Goal: Task Accomplishment & Management: Complete application form

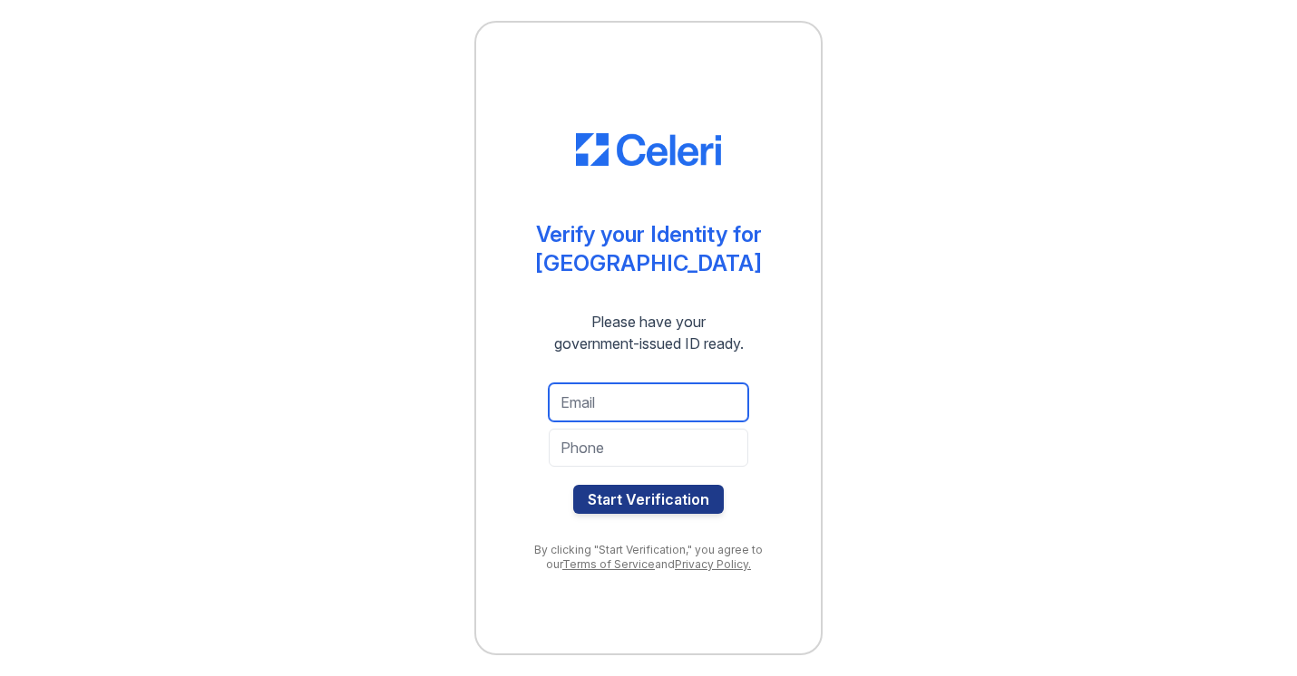
click at [609, 407] on input "email" at bounding box center [648, 403] width 199 height 38
type input "[EMAIL_ADDRESS][DOMAIN_NAME]"
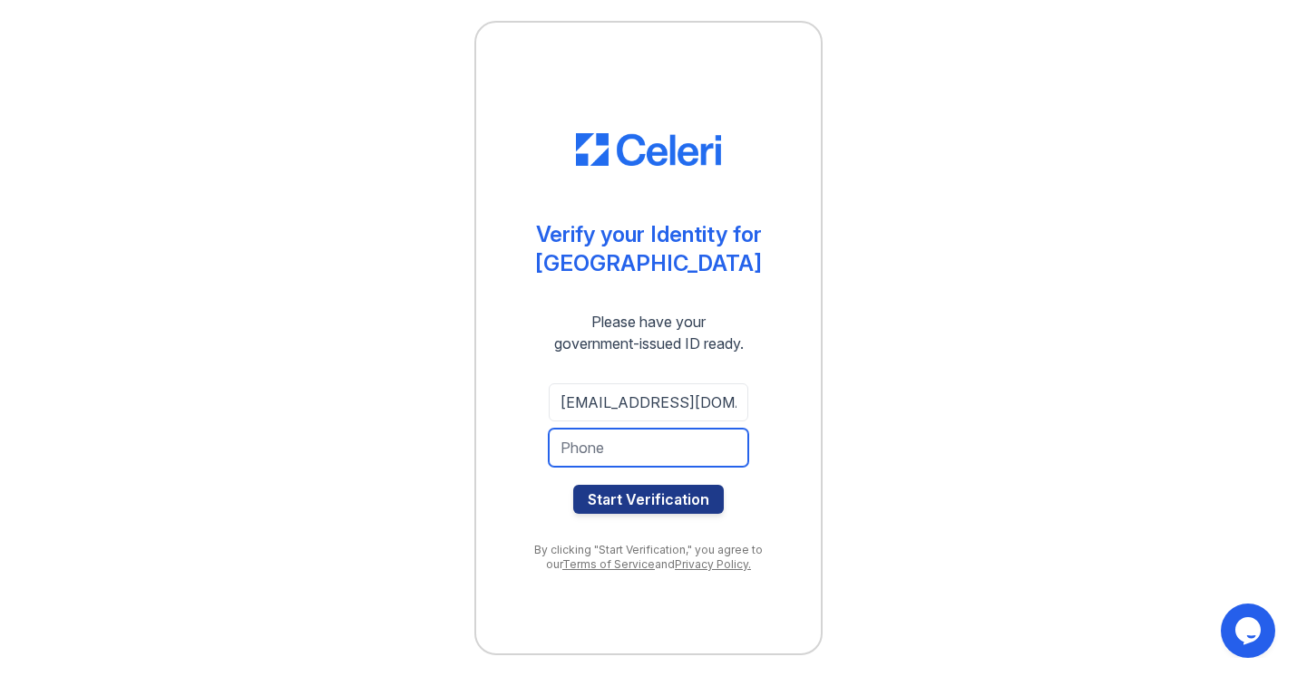
click at [620, 448] on input "tel" at bounding box center [648, 448] width 199 height 38
type input "6788369792"
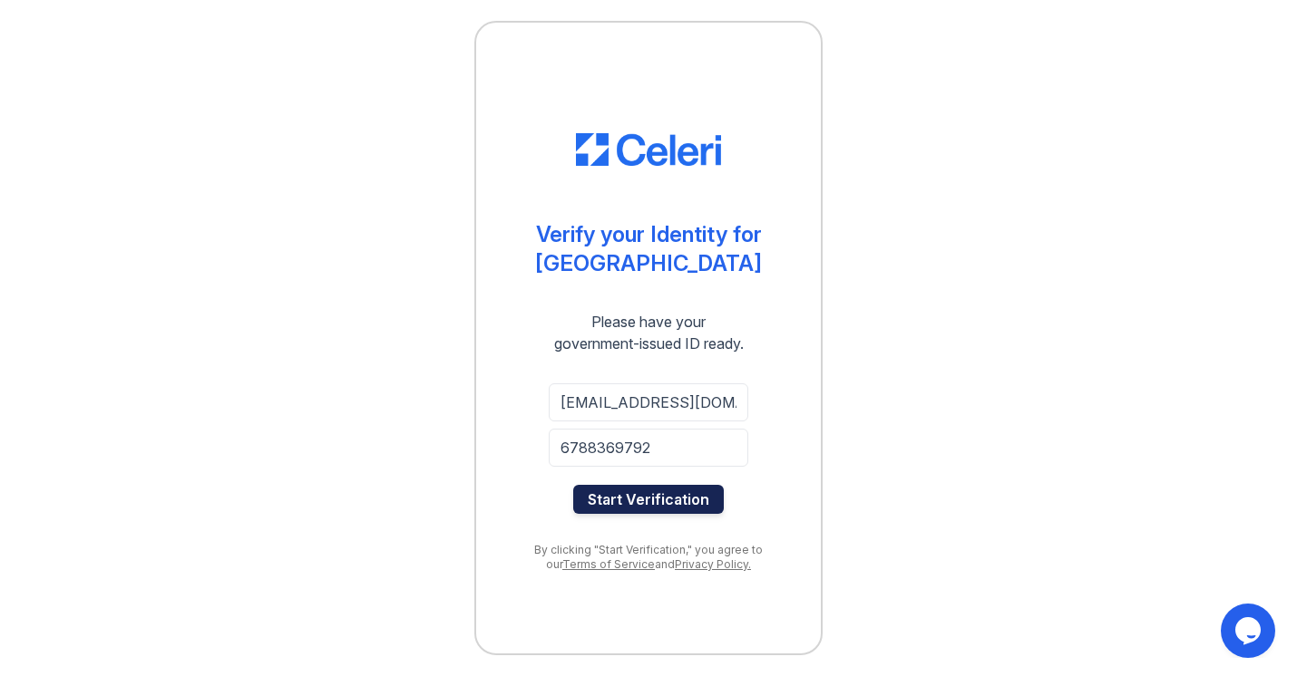
click at [595, 488] on button "Start Verification" at bounding box center [648, 499] width 151 height 29
